Goal: Navigation & Orientation: Understand site structure

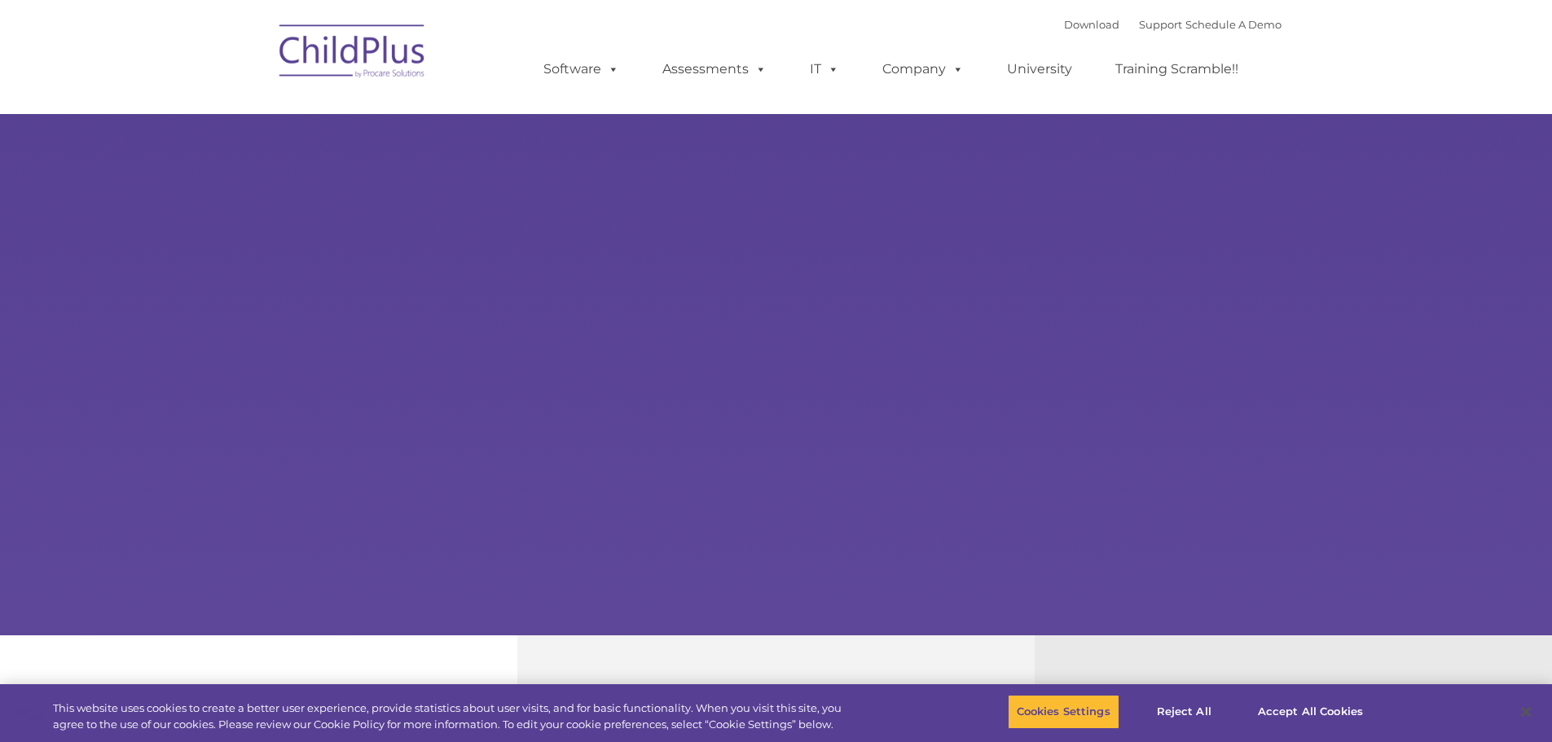
select select "MEDIUM"
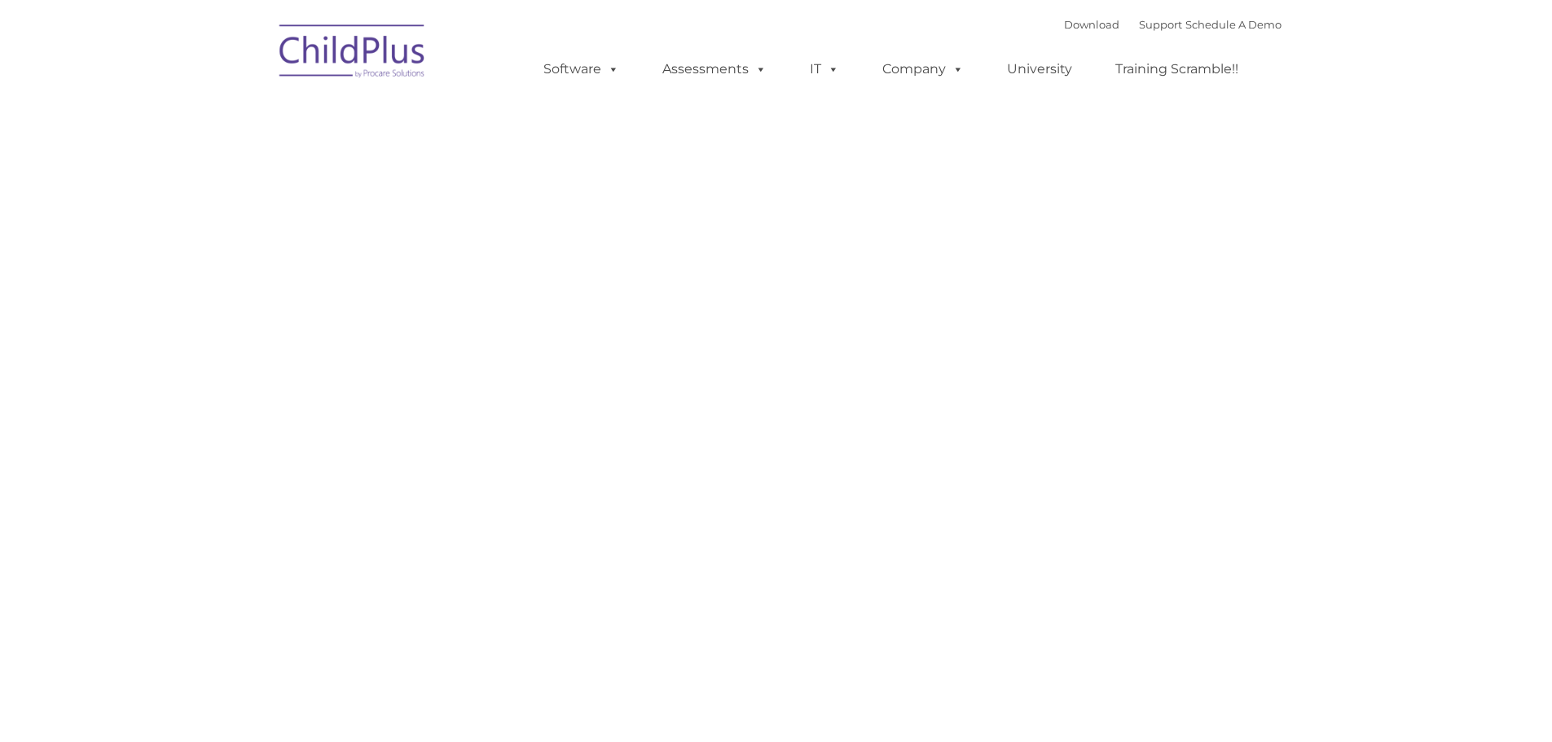
type input ""
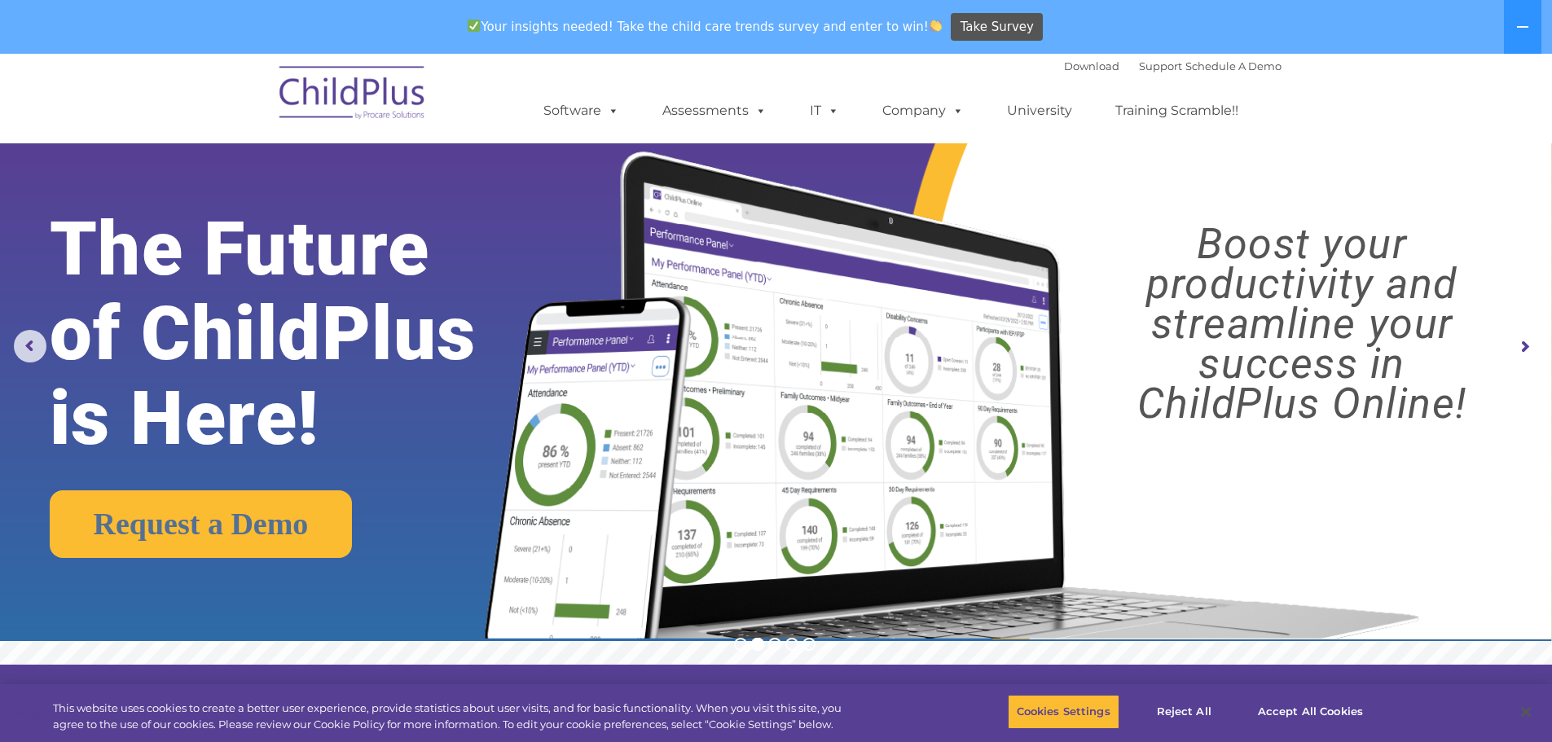
click at [1528, 343] on rs-arrow at bounding box center [1525, 347] width 33 height 33
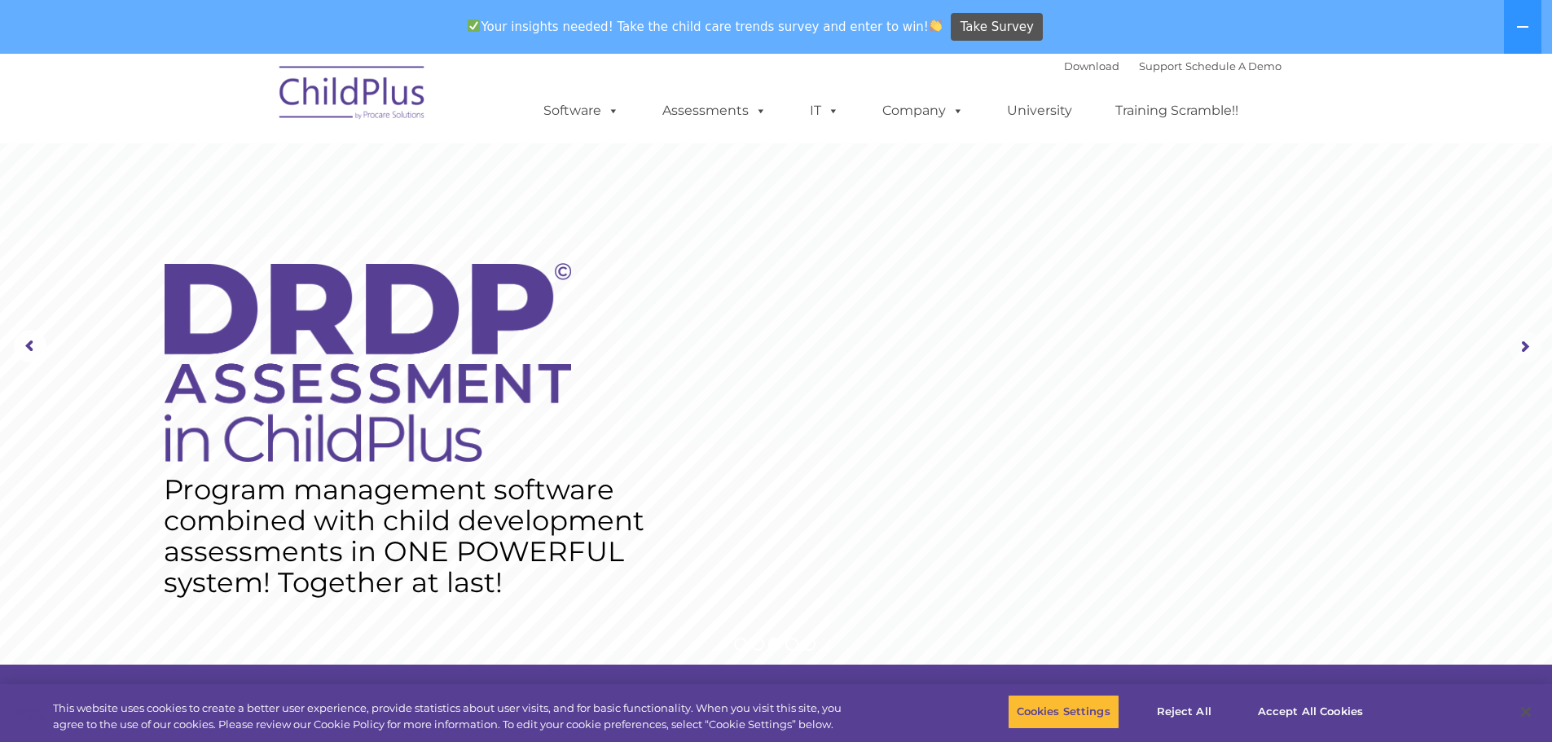
click at [1528, 341] on rs-arrow at bounding box center [1525, 347] width 33 height 33
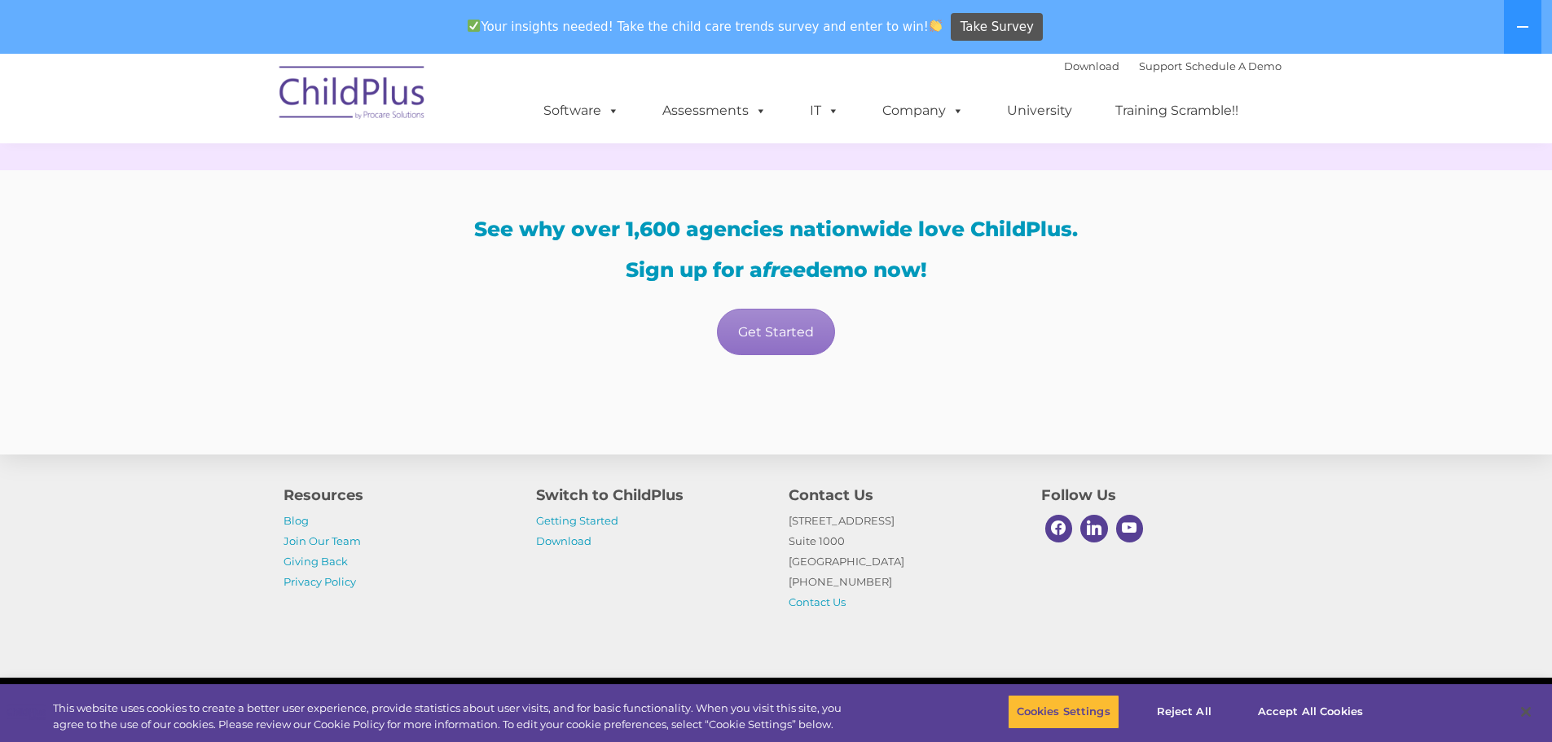
scroll to position [2863, 0]
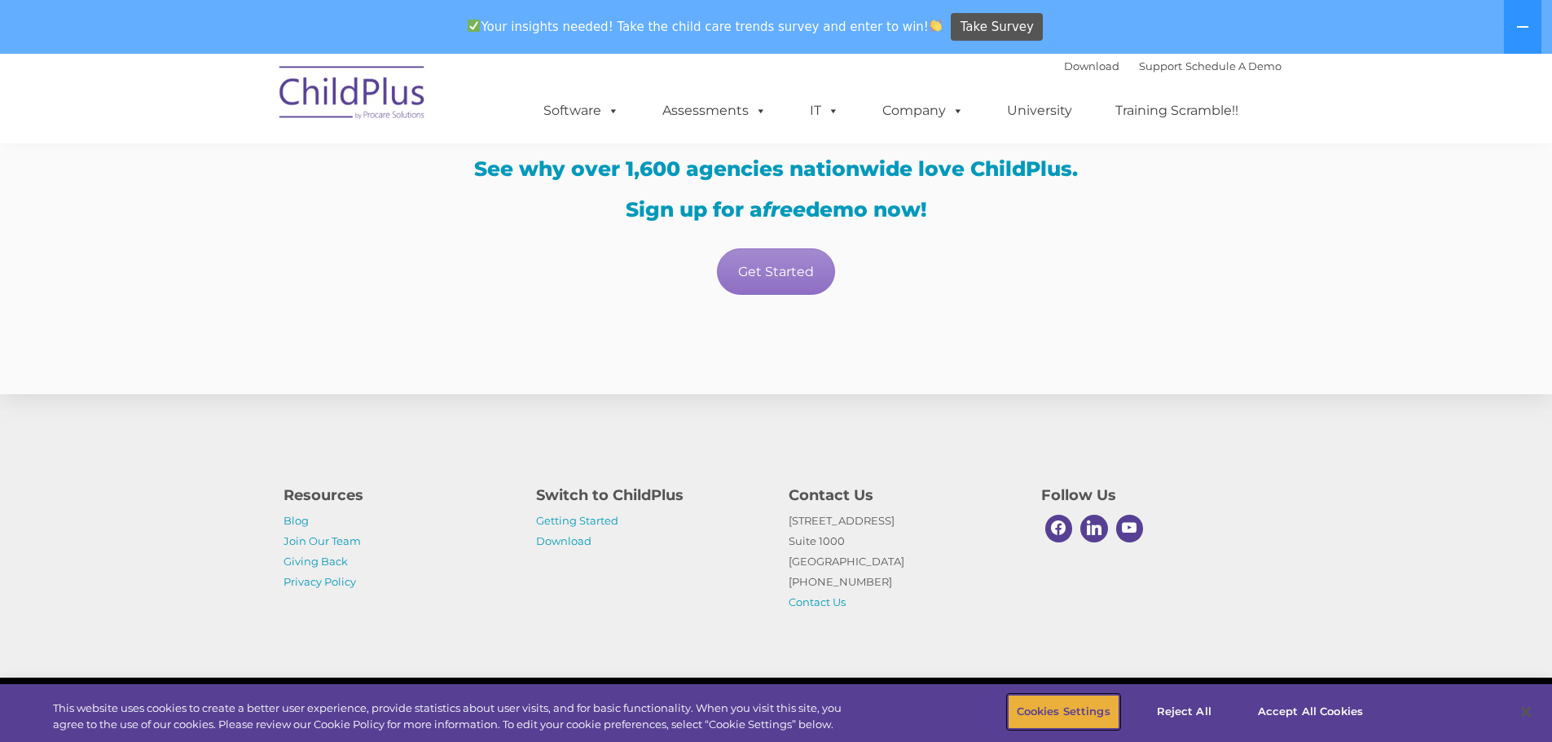
click at [1077, 710] on button "Cookies Settings" at bounding box center [1064, 712] width 112 height 34
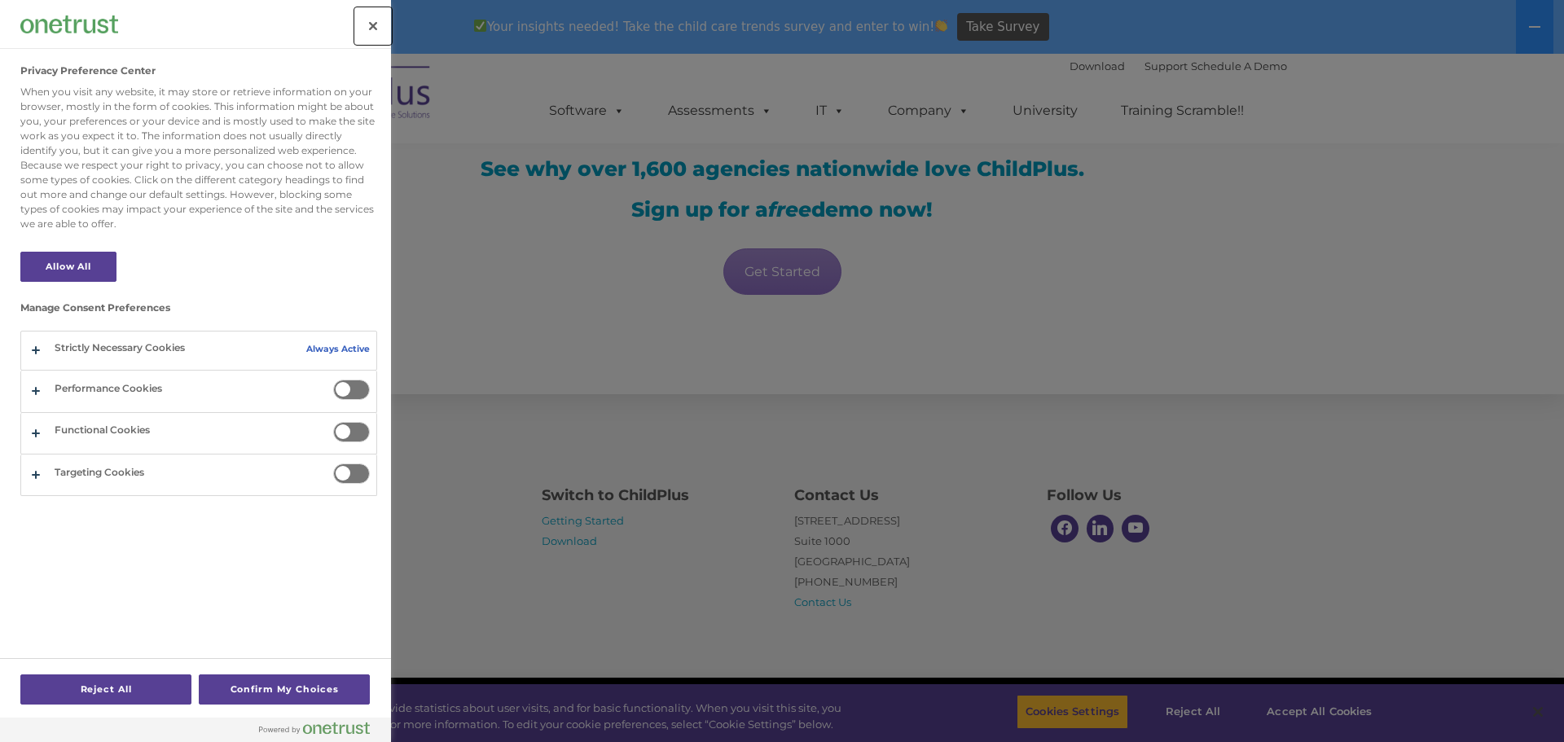
click at [371, 30] on button "Close" at bounding box center [373, 26] width 36 height 36
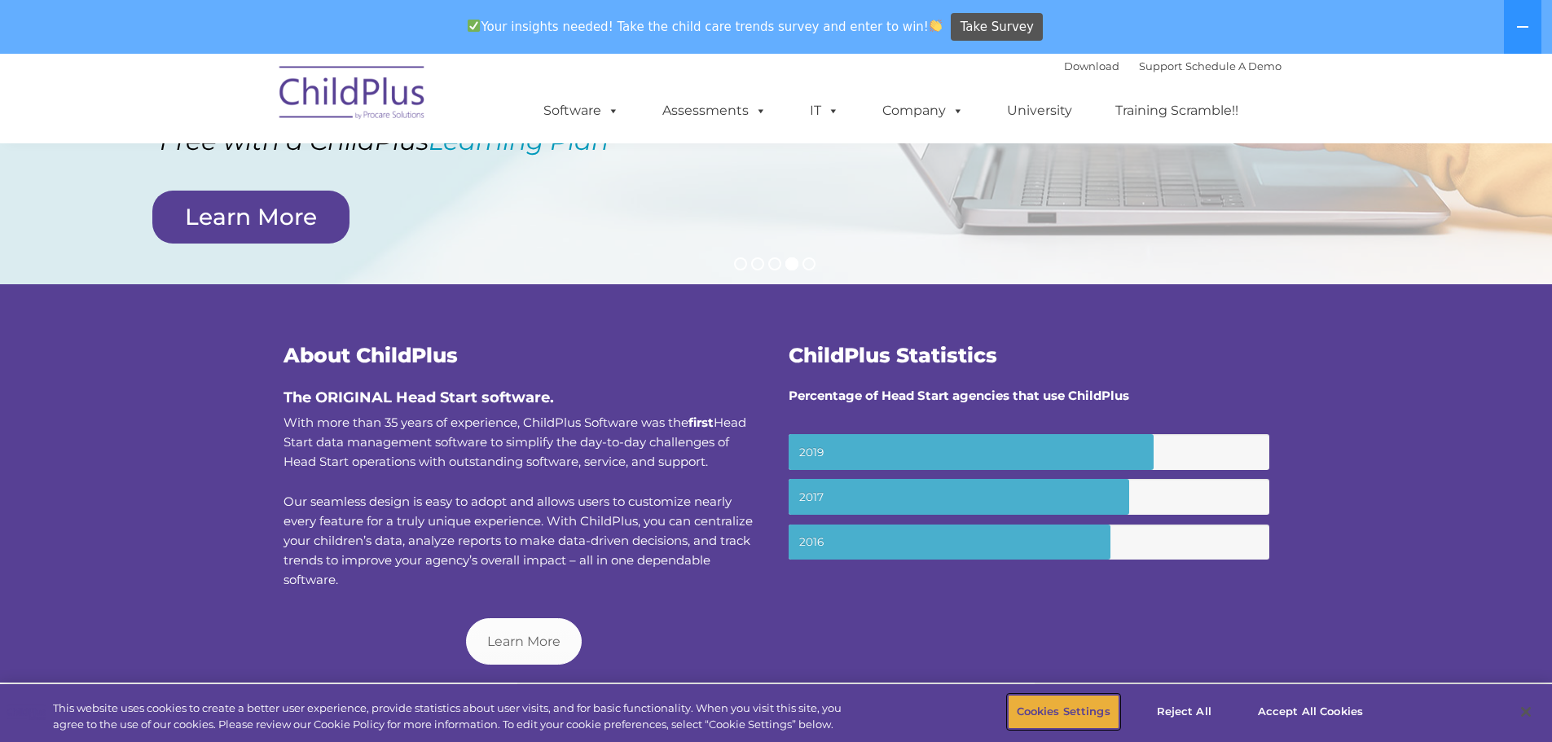
scroll to position [0, 0]
